Goal: Navigation & Orientation: Find specific page/section

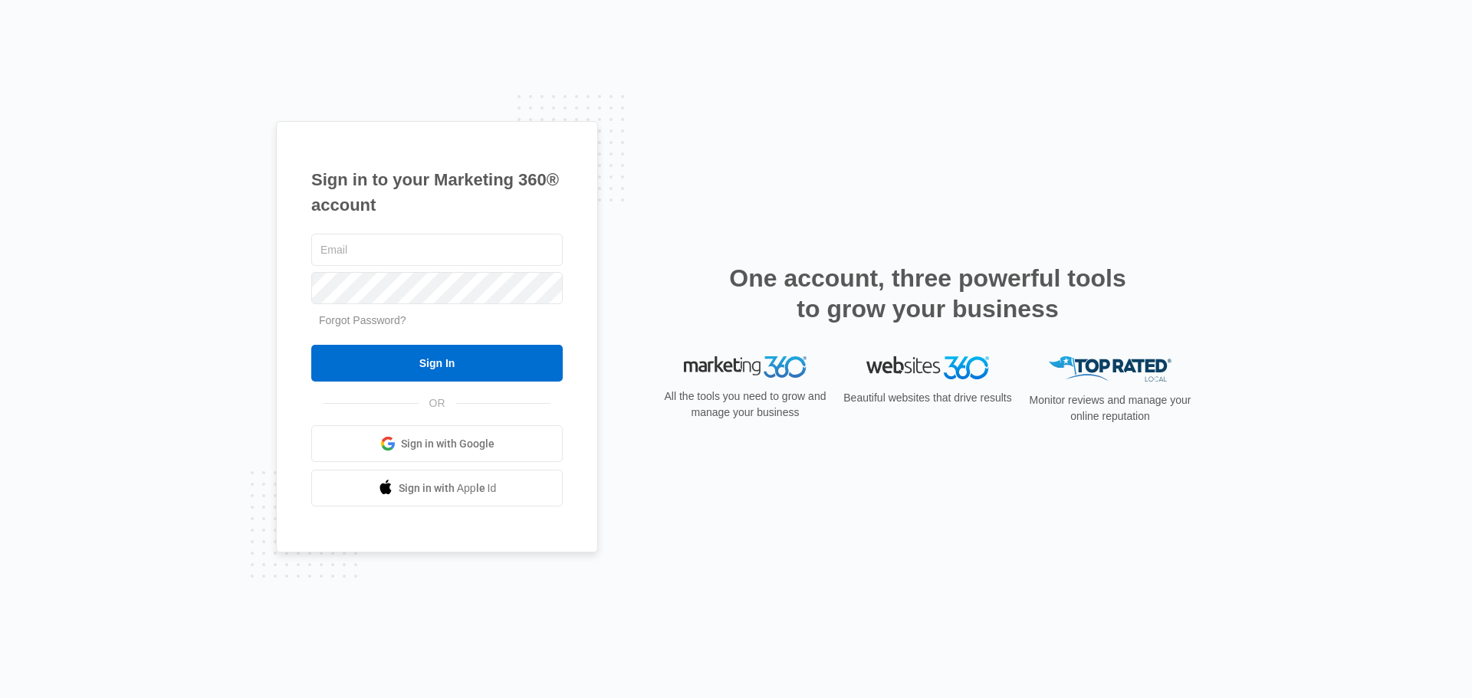
type input "[EMAIL_ADDRESS][DOMAIN_NAME]"
click at [439, 360] on input "Sign In" at bounding box center [436, 363] width 251 height 37
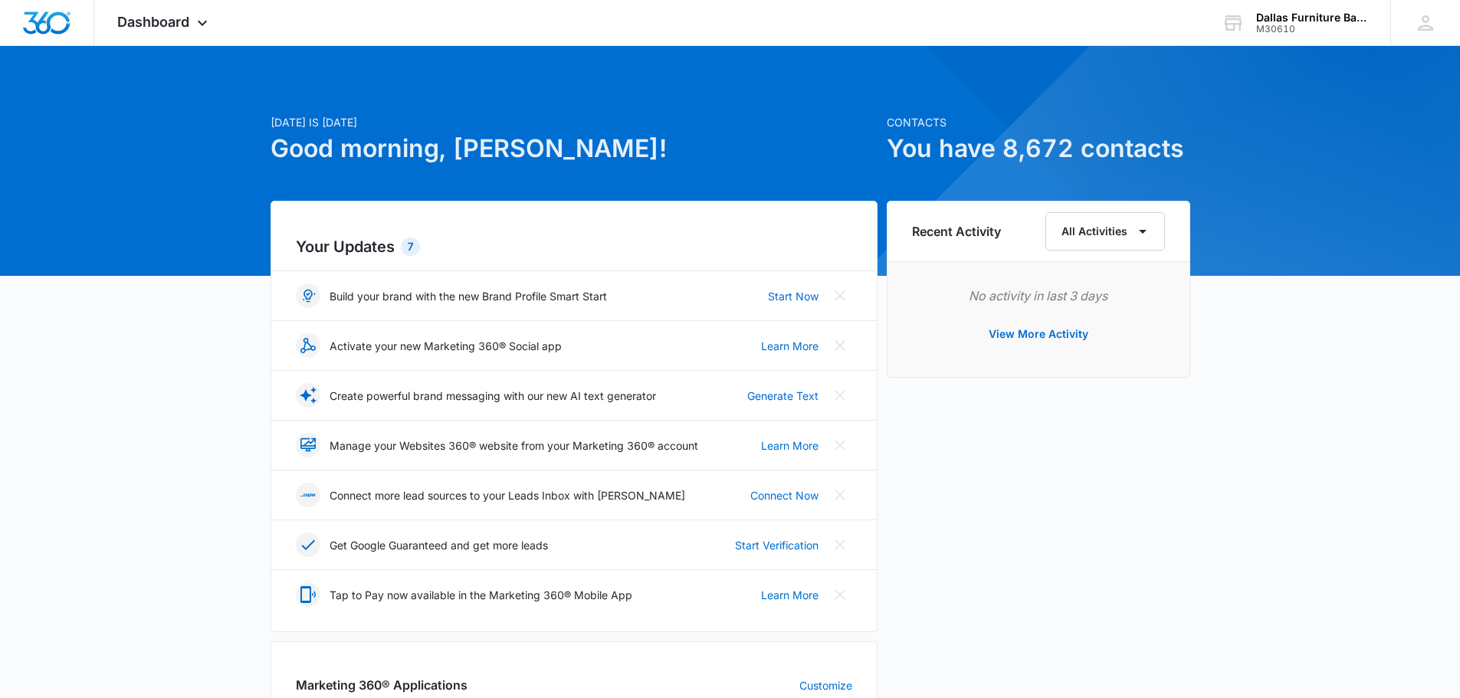
scroll to position [383, 0]
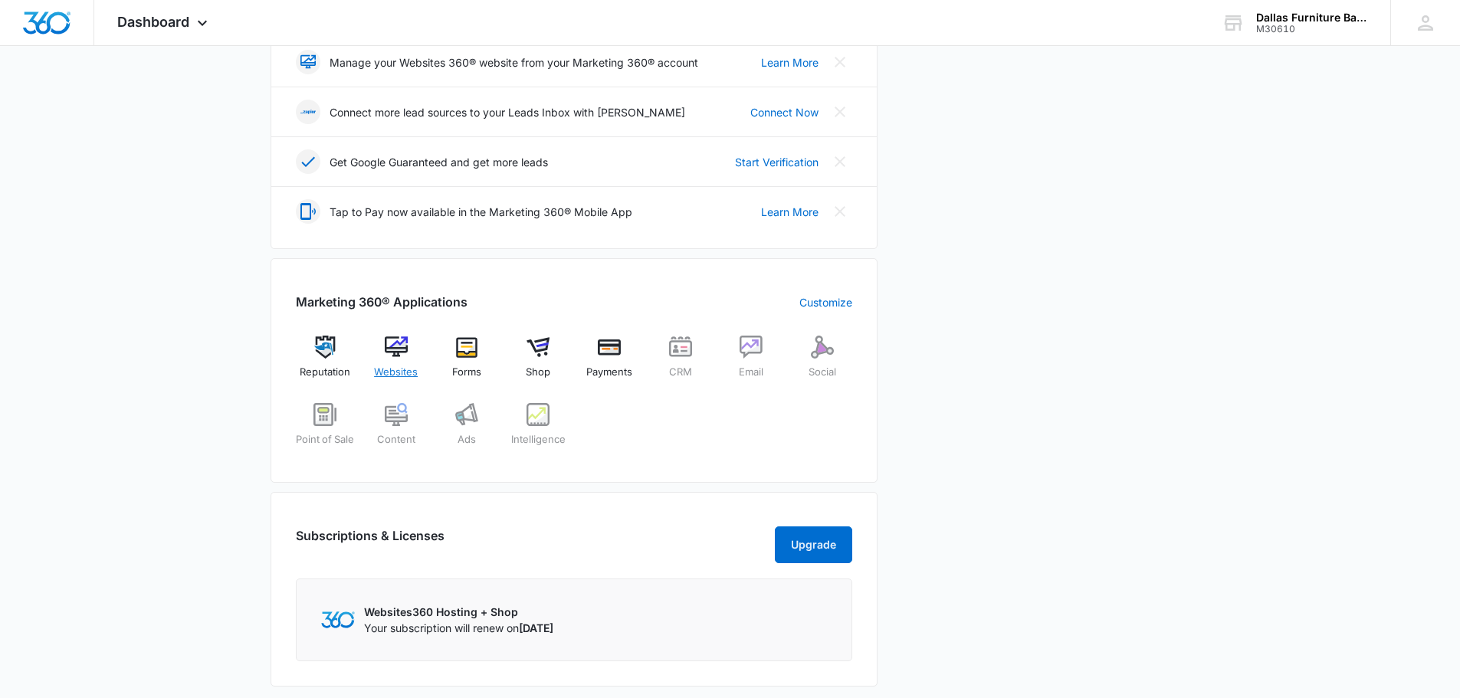
click at [378, 363] on div "Websites" at bounding box center [395, 363] width 59 height 55
